Goal: Task Accomplishment & Management: Manage account settings

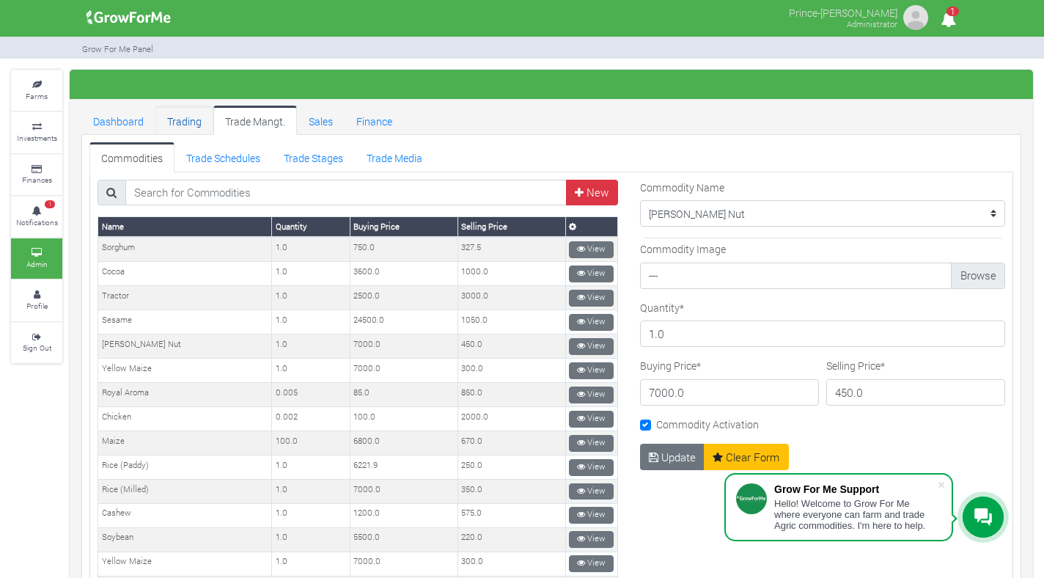
click at [191, 119] on link "Trading" at bounding box center [184, 120] width 58 height 29
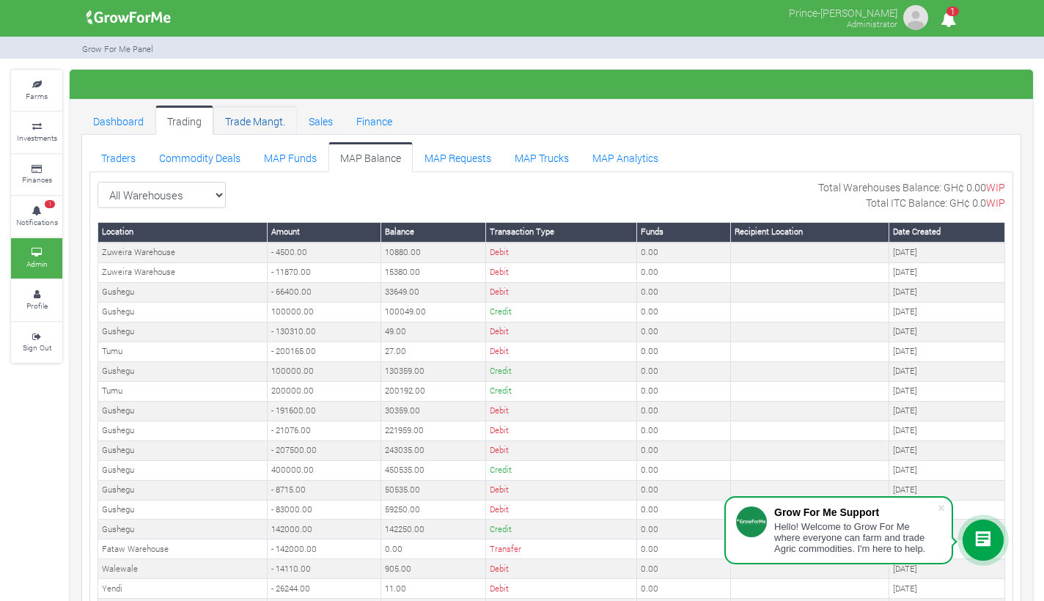
click at [255, 127] on link "Trade Mangt." at bounding box center [255, 120] width 84 height 29
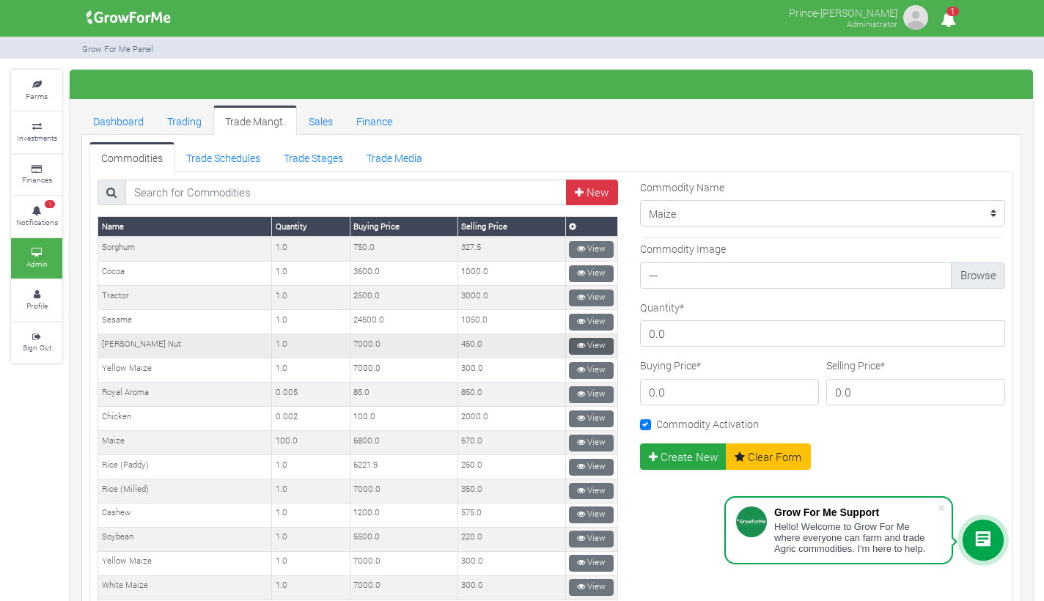
click at [587, 341] on link "View" at bounding box center [591, 346] width 45 height 17
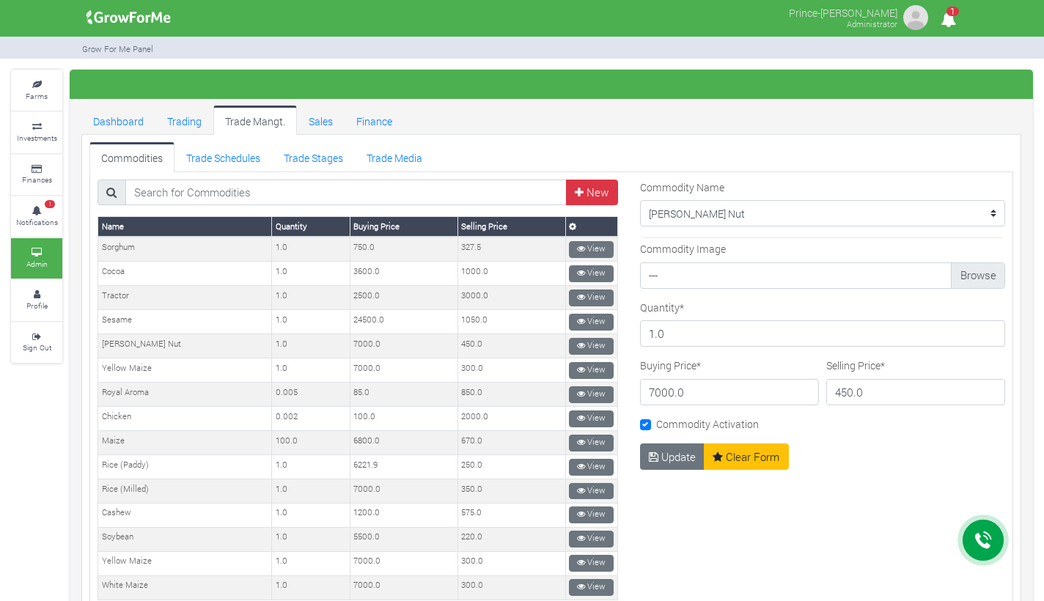
click at [838, 394] on input "450.0" at bounding box center [915, 392] width 179 height 26
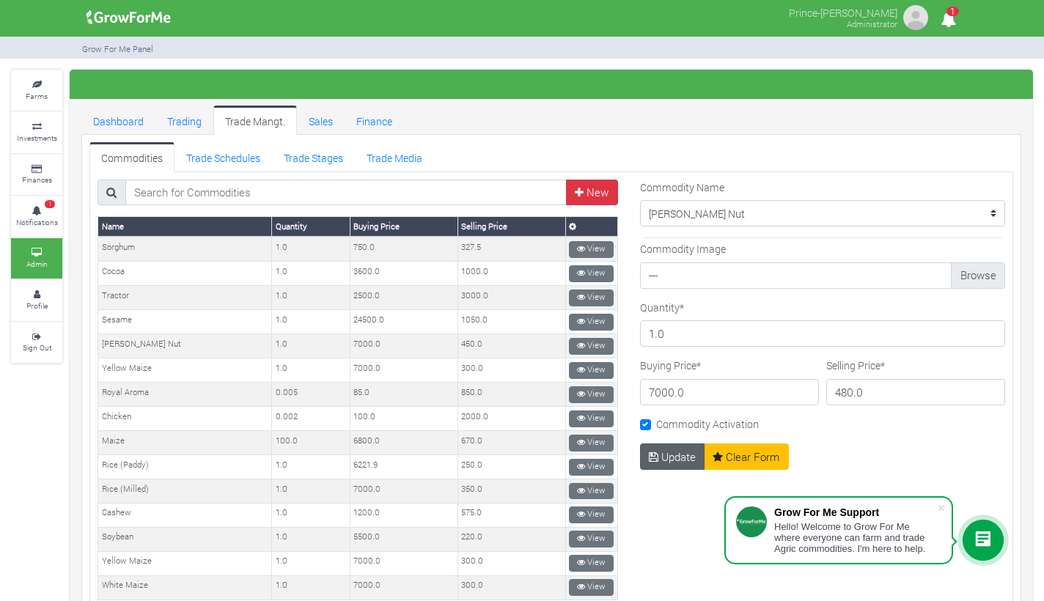
type input "480.0"
click at [667, 460] on button "Update" at bounding box center [672, 457] width 65 height 26
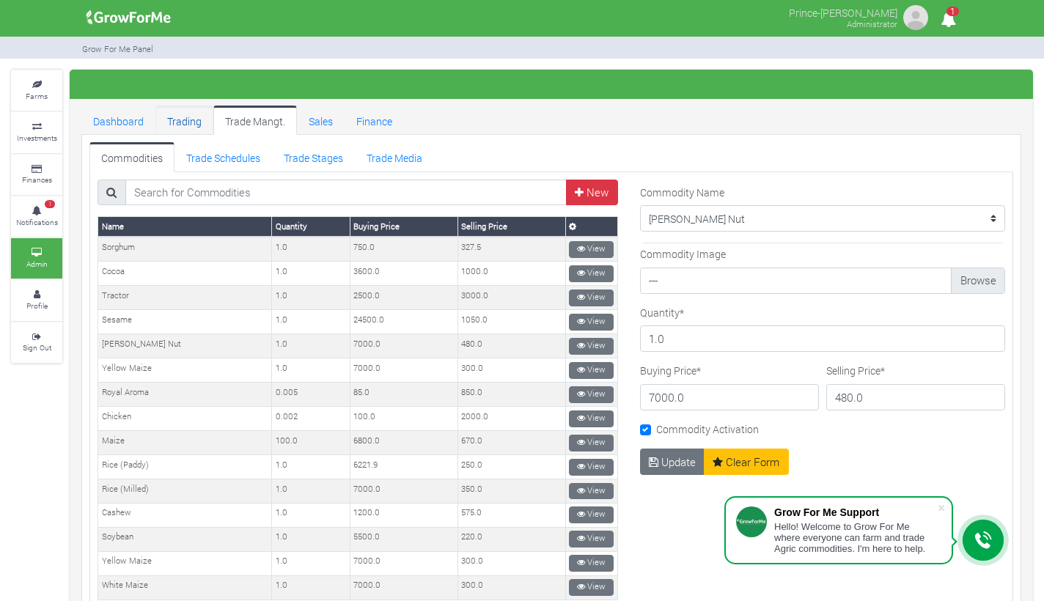
click at [173, 108] on link "Trading" at bounding box center [184, 120] width 58 height 29
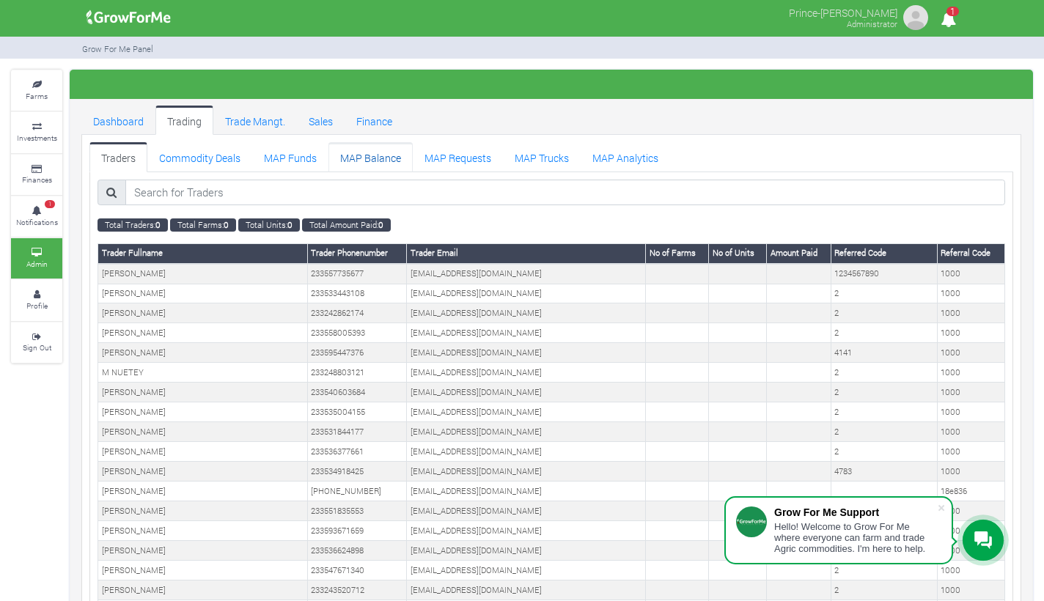
click at [355, 151] on link "MAP Balance" at bounding box center [371, 156] width 84 height 29
